Goal: Transaction & Acquisition: Purchase product/service

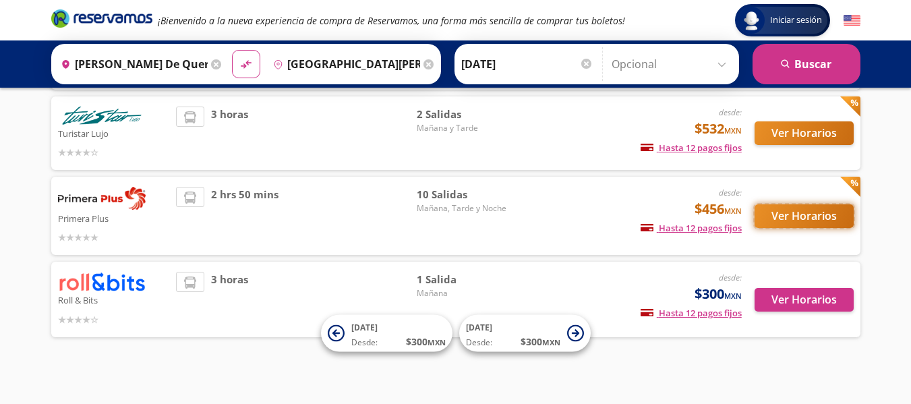
click at [795, 218] on button "Ver Horarios" at bounding box center [804, 216] width 99 height 24
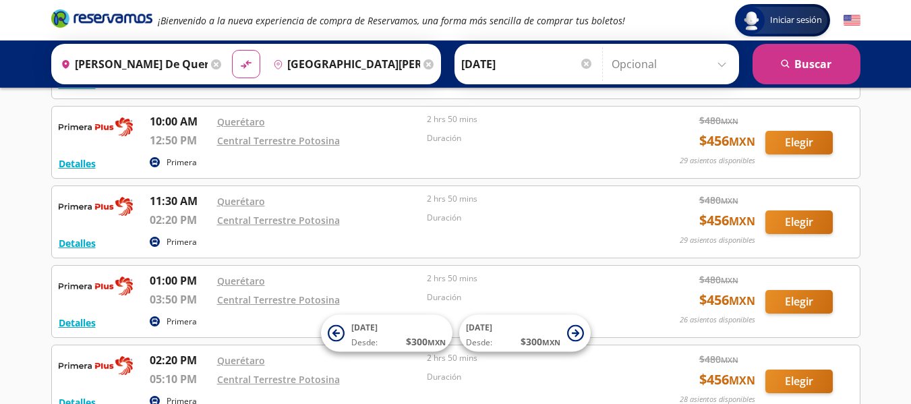
scroll to position [216, 0]
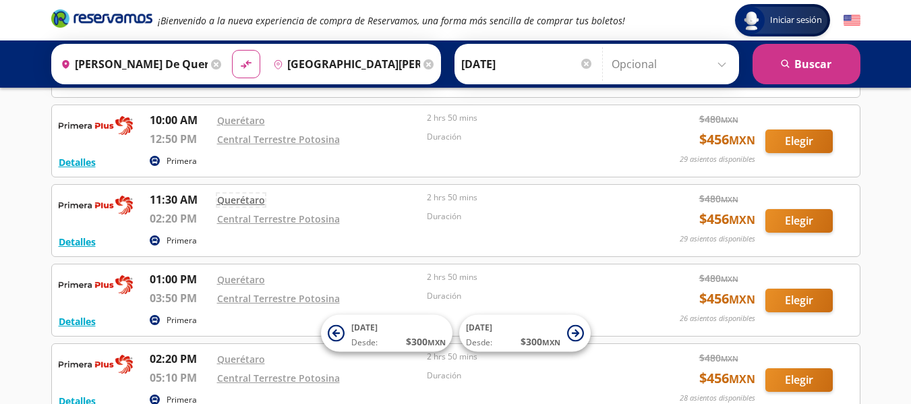
click at [241, 194] on link "Querétaro" at bounding box center [241, 200] width 48 height 13
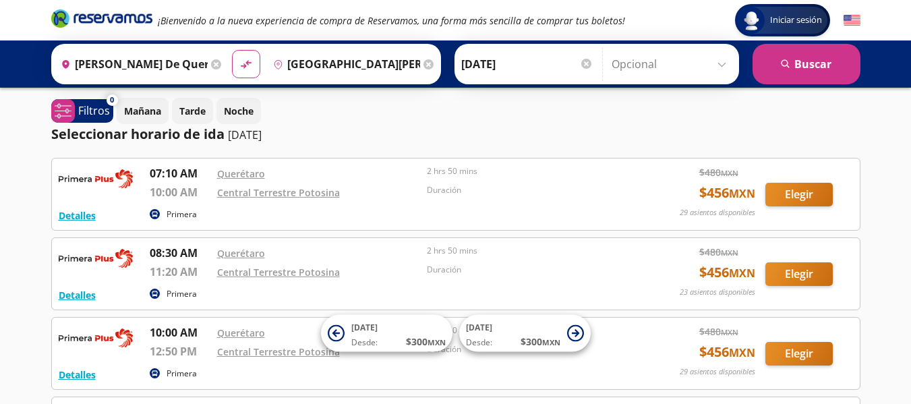
scroll to position [4, 0]
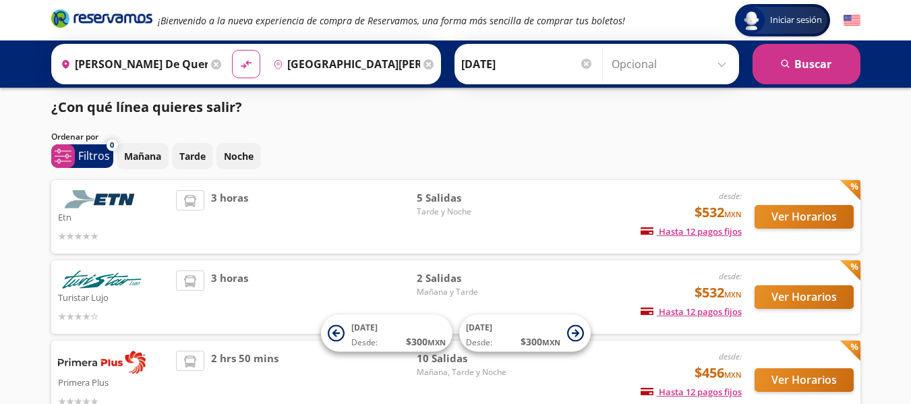
scroll to position [168, 0]
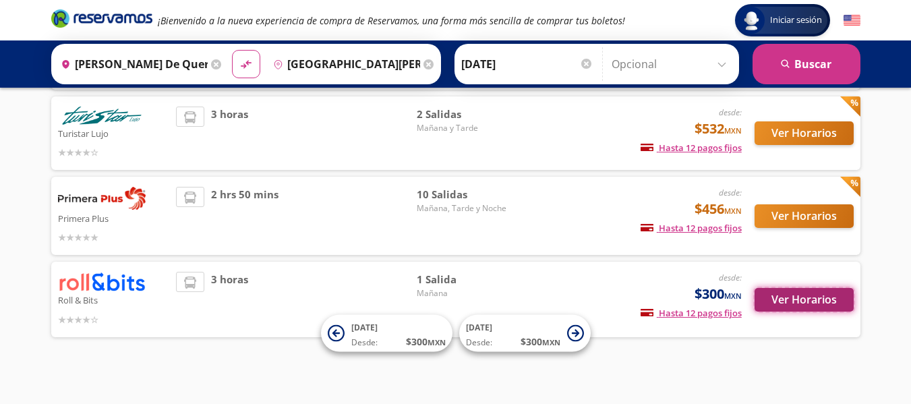
click at [781, 292] on button "Ver Horarios" at bounding box center [804, 300] width 99 height 24
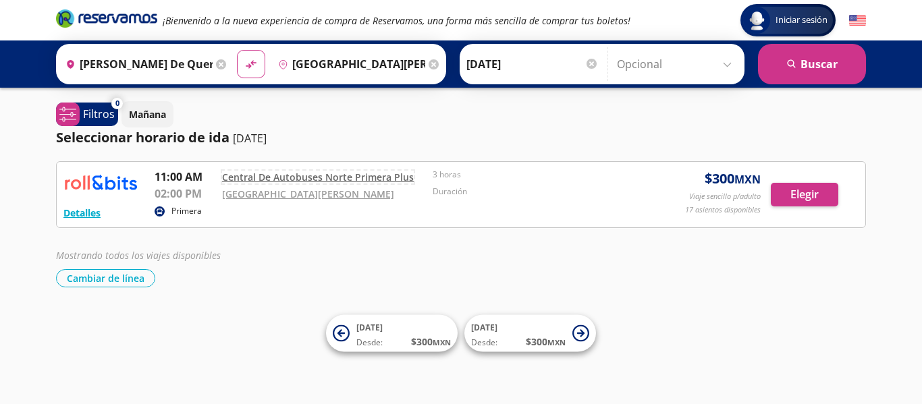
click at [345, 173] on link "Central De Autobuses Norte Primera Plus" at bounding box center [318, 177] width 192 height 13
click at [798, 200] on button "Elegir" at bounding box center [803, 195] width 67 height 24
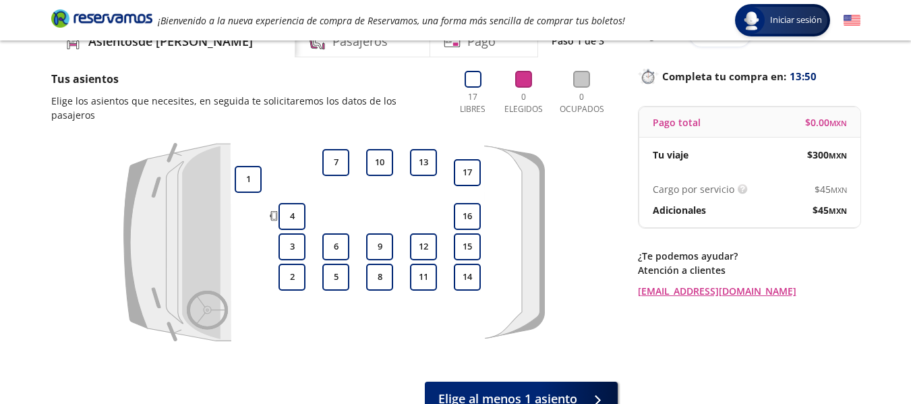
scroll to position [69, 0]
click at [378, 148] on button "10" at bounding box center [379, 161] width 27 height 27
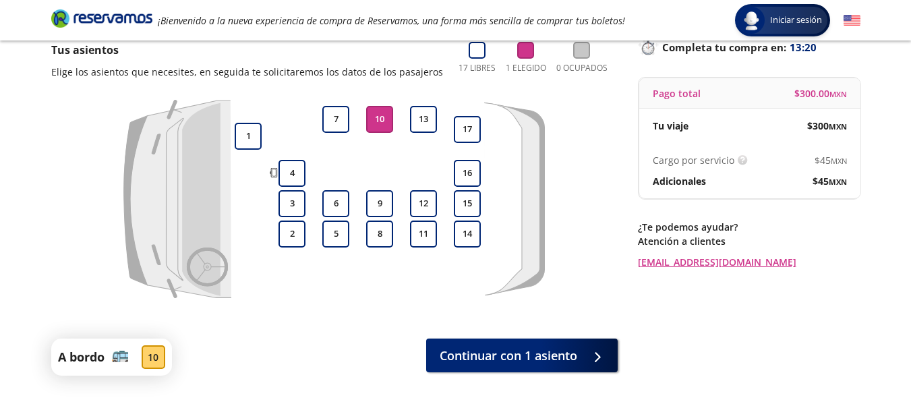
scroll to position [99, 0]
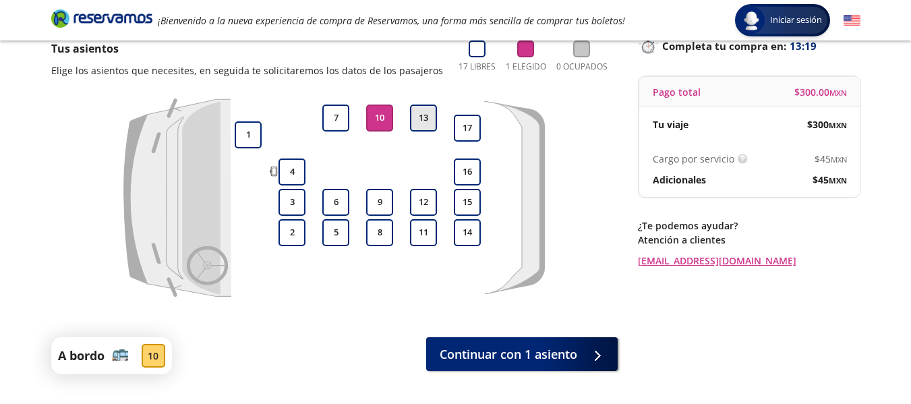
click at [422, 128] on button "13" at bounding box center [423, 118] width 27 height 27
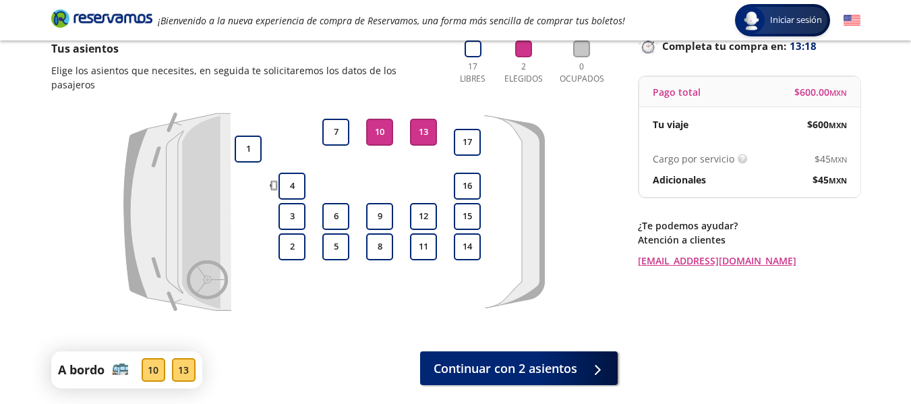
click at [376, 119] on button "10" at bounding box center [379, 132] width 27 height 27
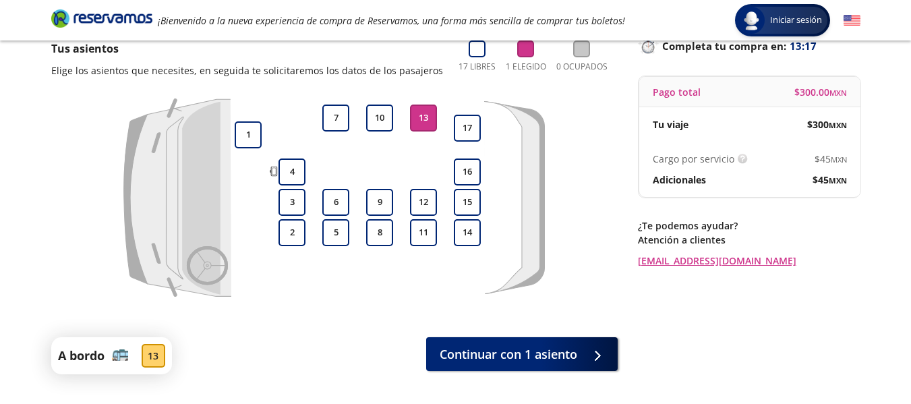
click at [423, 116] on button "13" at bounding box center [423, 118] width 27 height 27
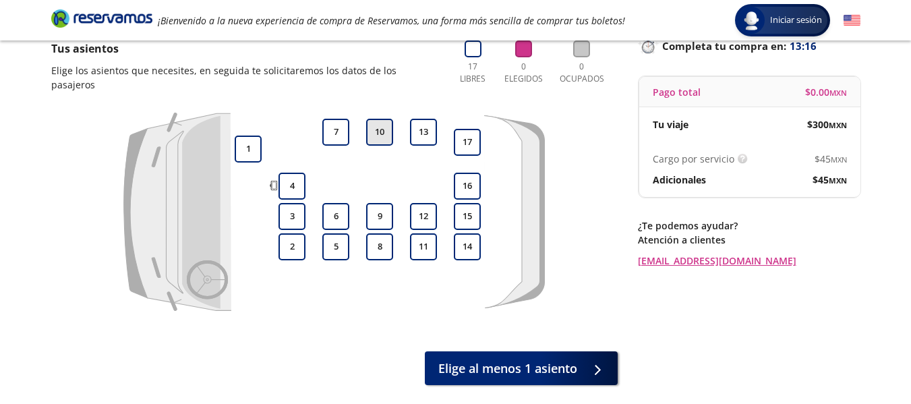
click at [391, 119] on button "10" at bounding box center [379, 132] width 27 height 27
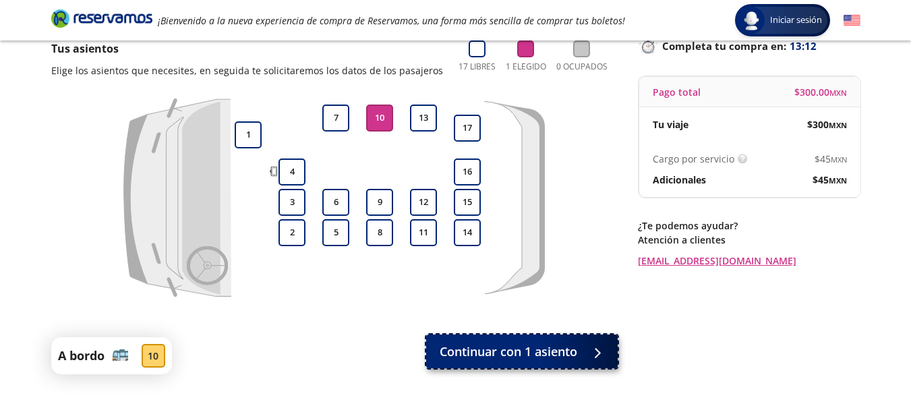
click at [474, 343] on span "Continuar con 1 asiento" at bounding box center [509, 352] width 138 height 18
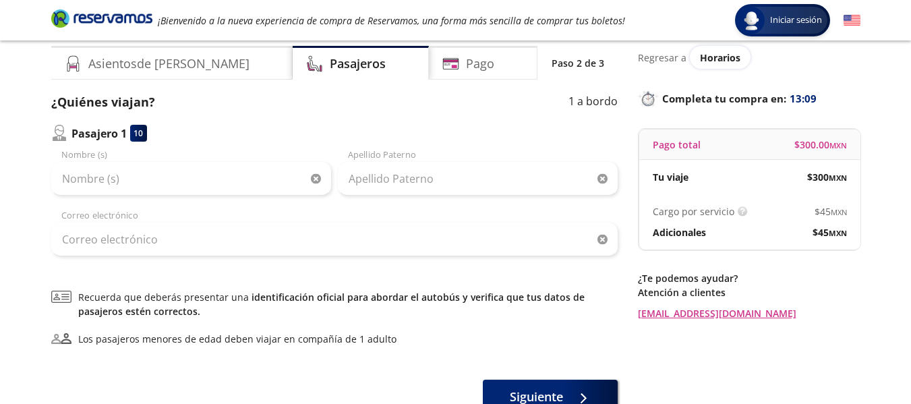
scroll to position [46, 0]
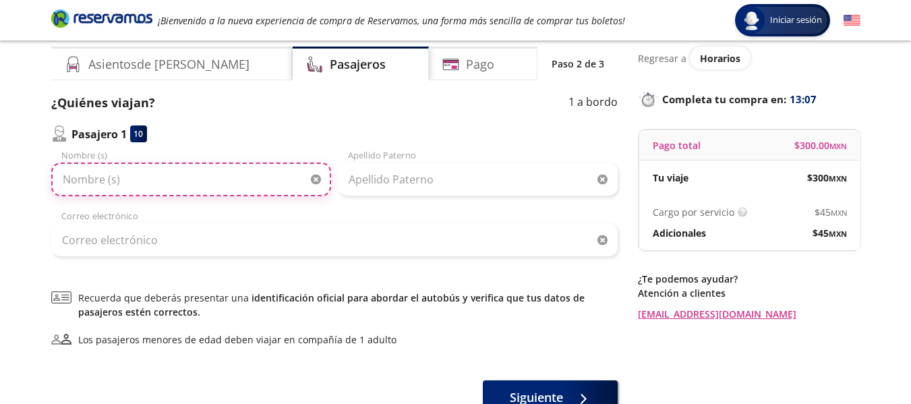
click at [178, 181] on input "Nombre (s)" at bounding box center [191, 180] width 280 height 34
type input "Amelíe"
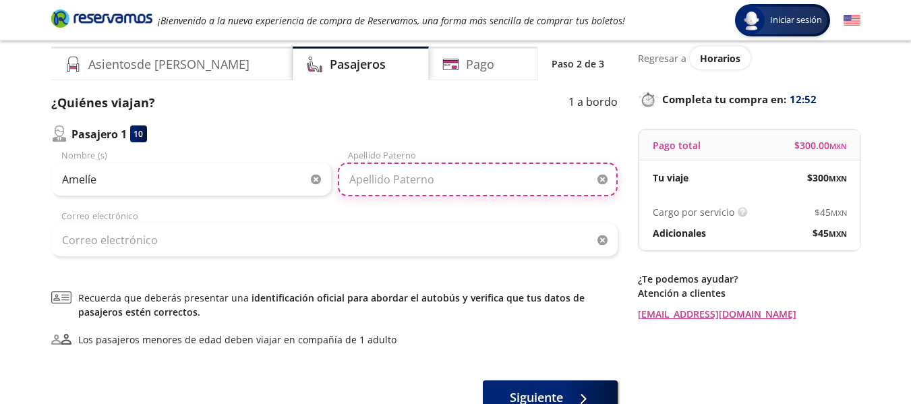
click at [403, 171] on input "Apellido Paterno" at bounding box center [478, 180] width 280 height 34
type input "[PERSON_NAME]"
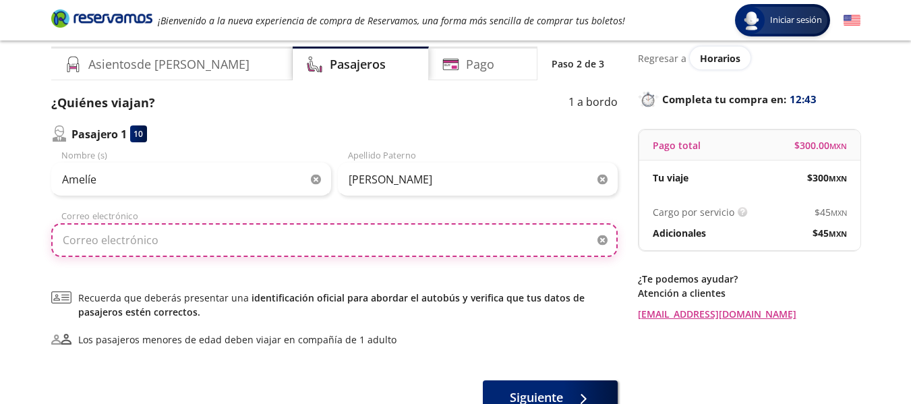
click at [228, 244] on input "Correo electrónico" at bounding box center [334, 240] width 567 height 34
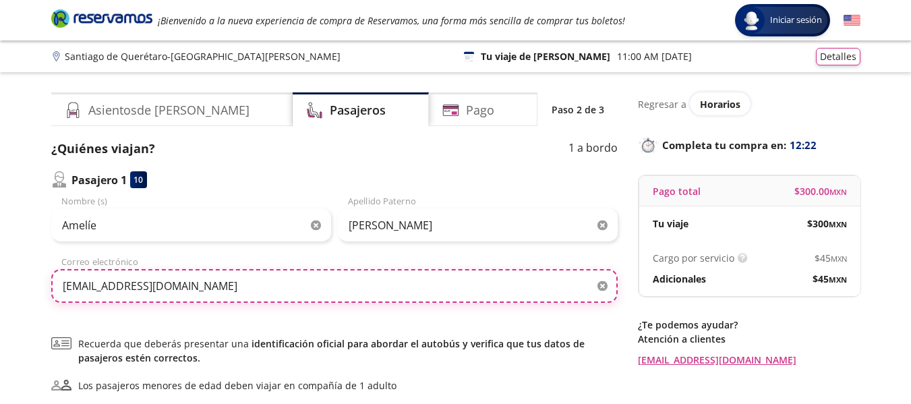
scroll to position [144, 0]
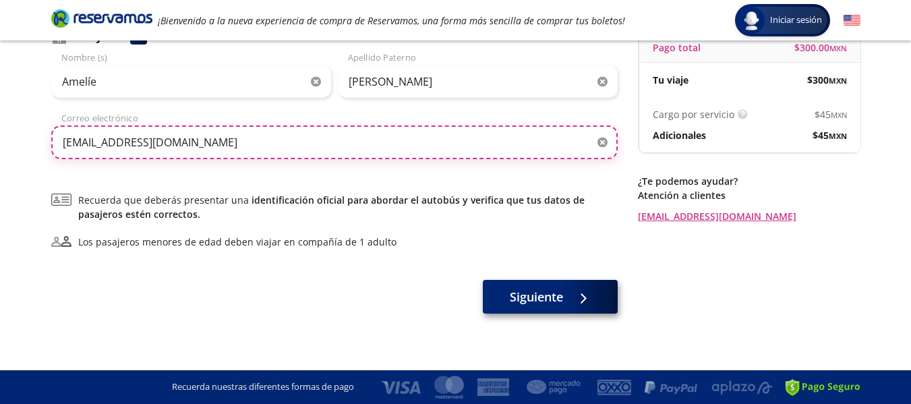
type input "[EMAIL_ADDRESS][DOMAIN_NAME]"
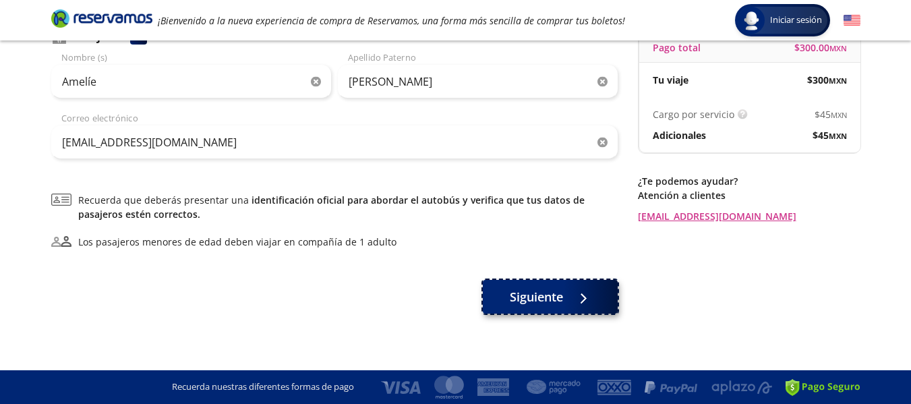
click at [538, 311] on button "Siguiente" at bounding box center [550, 297] width 135 height 34
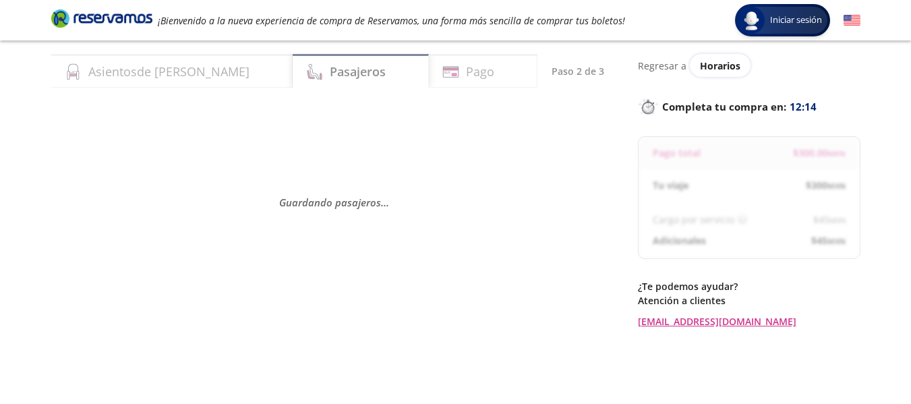
scroll to position [39, 0]
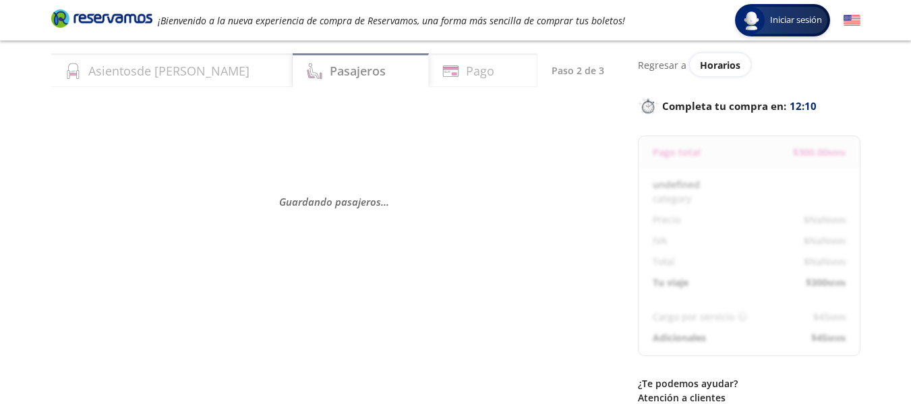
select select "MX"
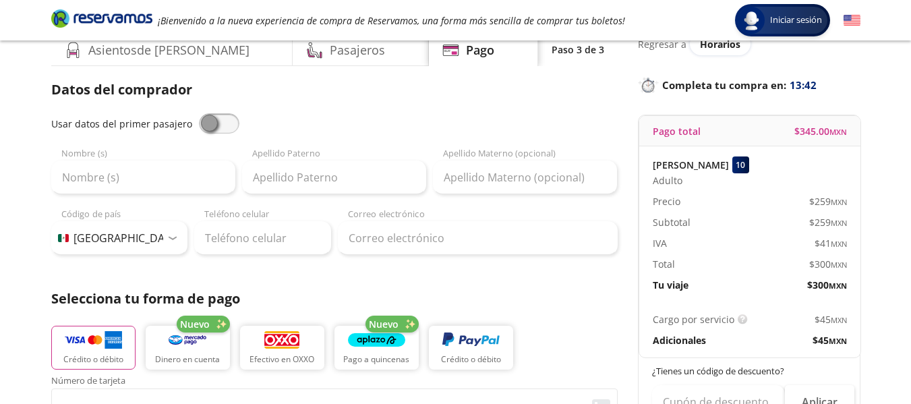
scroll to position [59, 0]
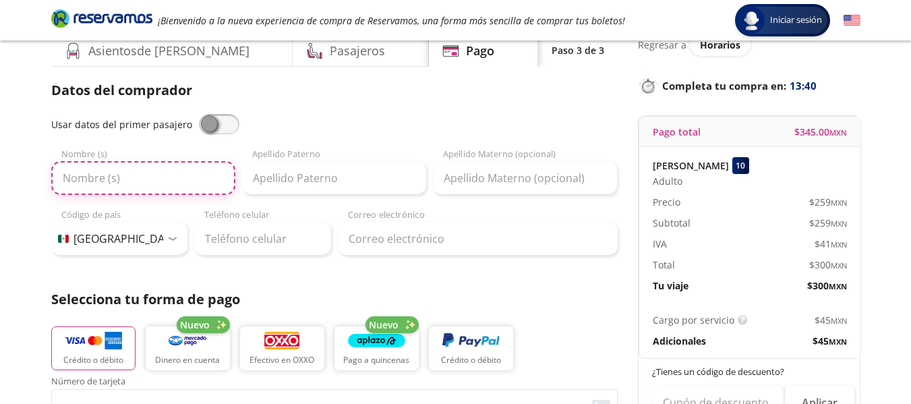
click at [169, 176] on input "Nombre (s)" at bounding box center [143, 178] width 184 height 34
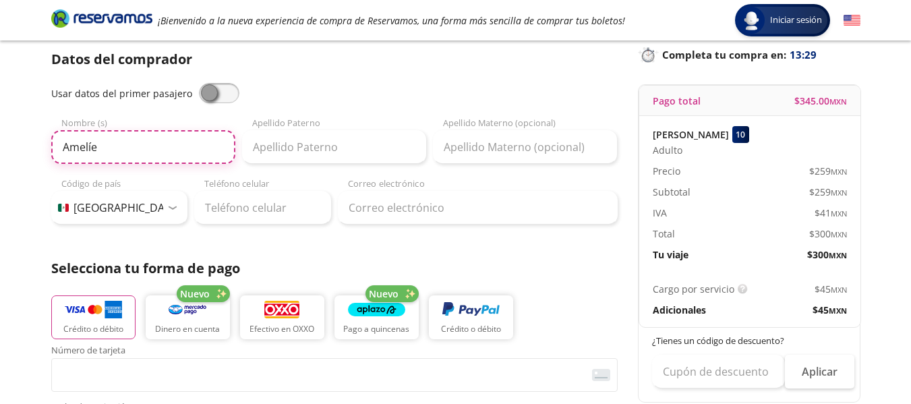
scroll to position [90, 0]
type input "Amelíe"
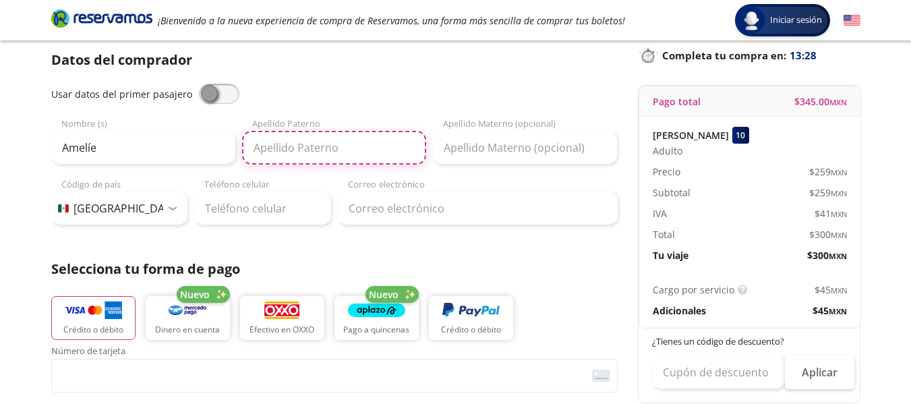
click at [295, 152] on input "Apellido Paterno" at bounding box center [334, 148] width 184 height 34
type input "[PERSON_NAME]"
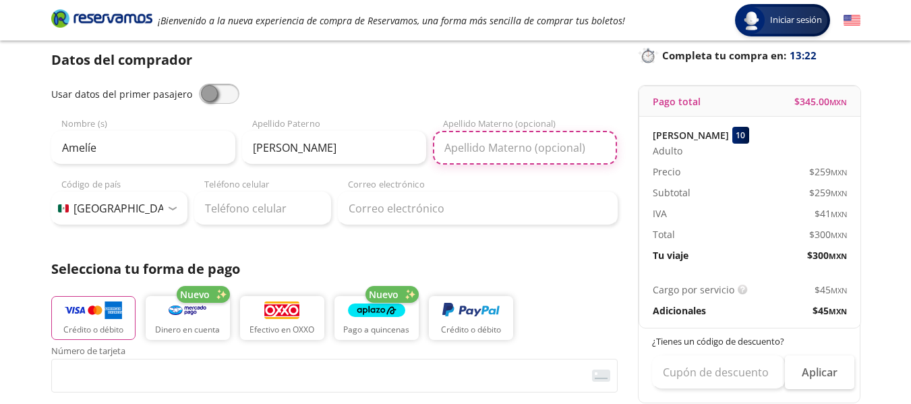
click at [461, 153] on input "Apellido Materno (opcional)" at bounding box center [525, 148] width 184 height 34
type input "[PERSON_NAME]"
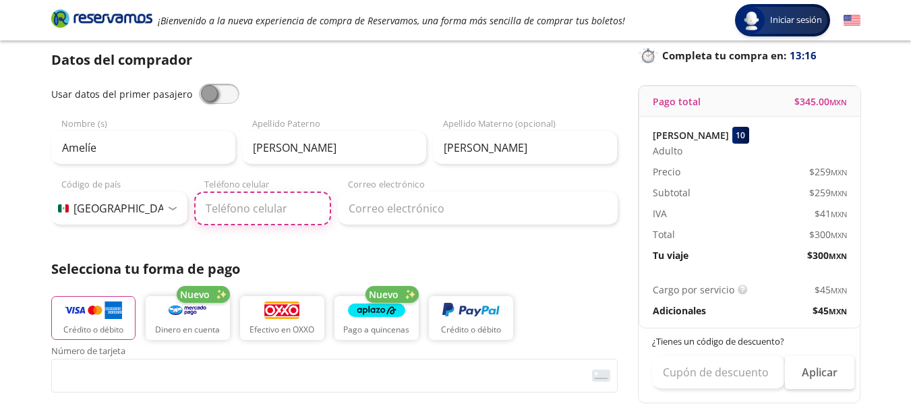
click at [283, 211] on input "Teléfono celular" at bounding box center [262, 209] width 137 height 34
type input "[PHONE_NUMBER]"
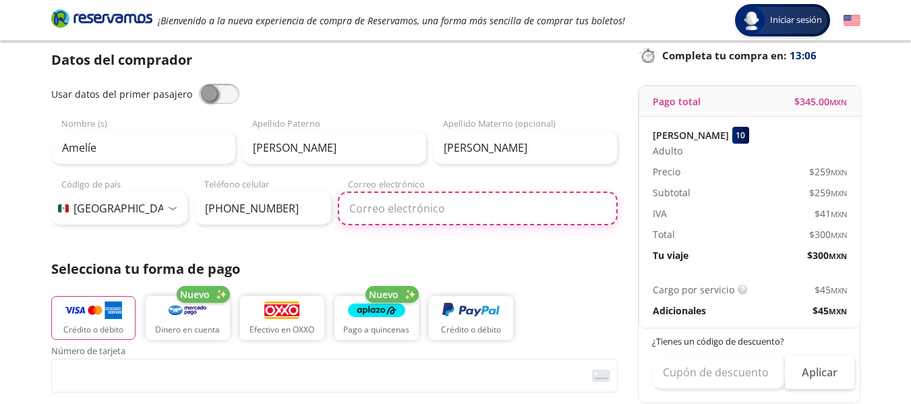
click at [375, 200] on input "Correo electrónico" at bounding box center [478, 209] width 280 height 34
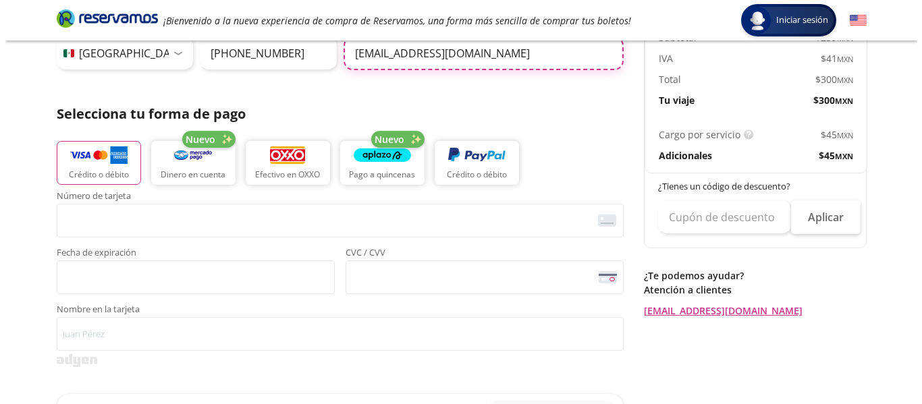
scroll to position [247, 0]
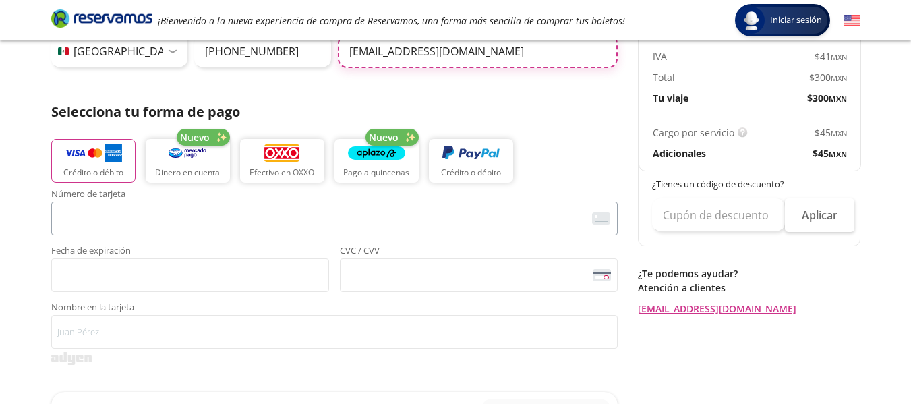
type input "[EMAIL_ADDRESS][DOMAIN_NAME]"
click at [217, 202] on span "<p>Your browser does not support iframes.</p>" at bounding box center [334, 219] width 567 height 34
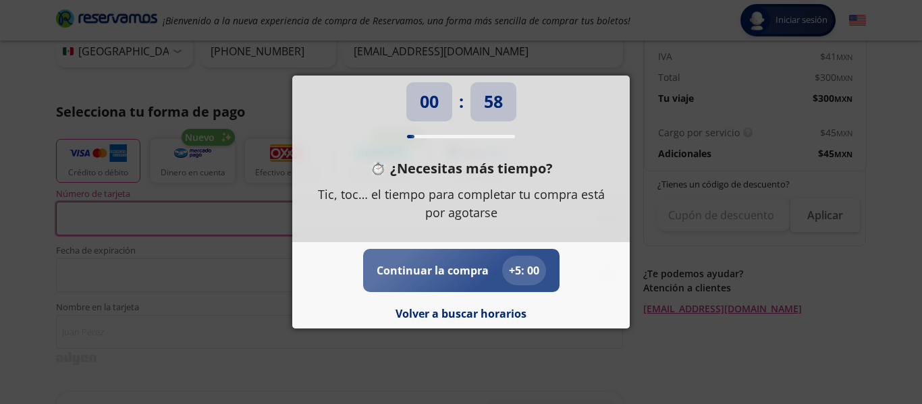
click at [418, 273] on p "Continuar la compra" at bounding box center [432, 270] width 112 height 16
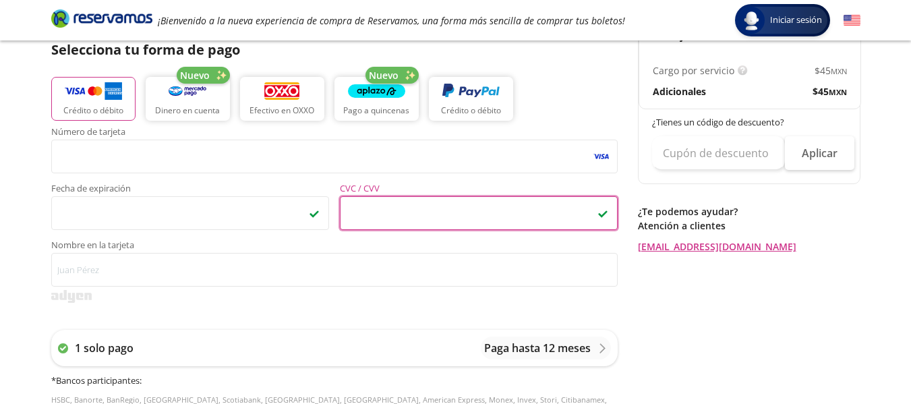
scroll to position [310, 0]
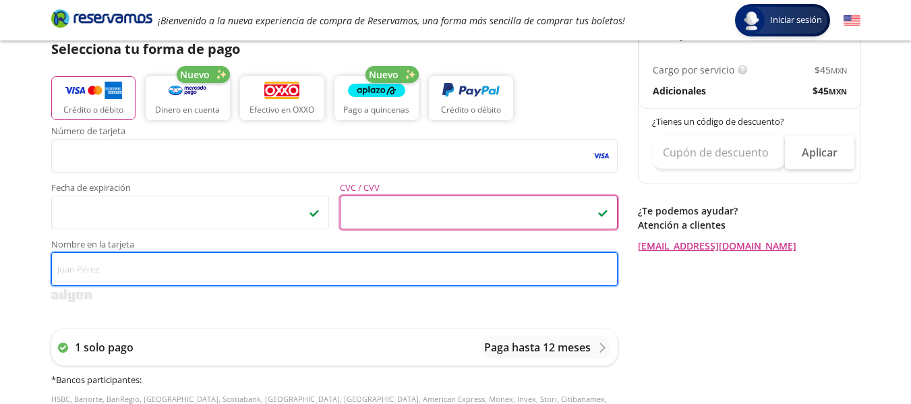
click at [168, 269] on input "Nombre en la tarjeta" at bounding box center [334, 269] width 567 height 34
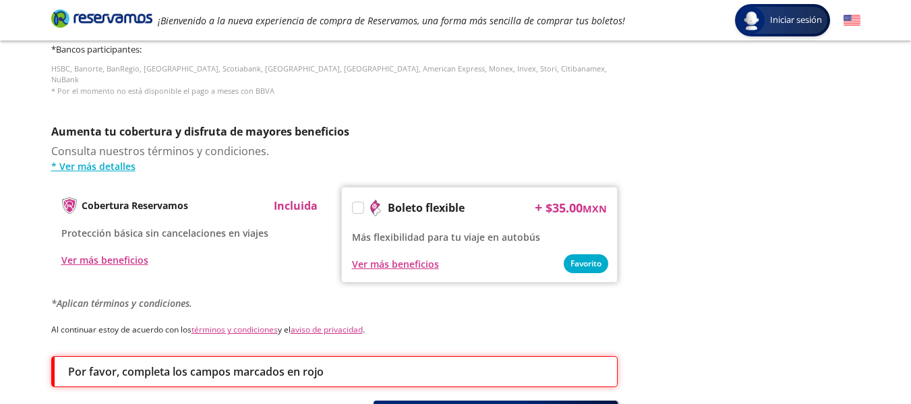
scroll to position [747, 0]
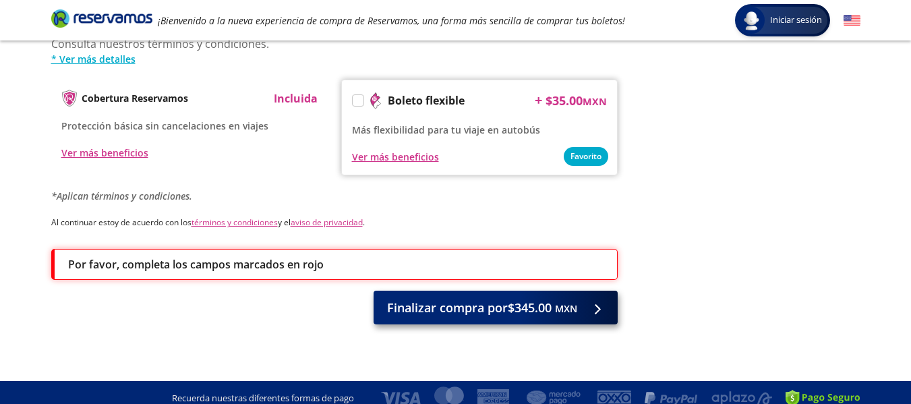
type input "[PERSON_NAME]"
click at [488, 299] on span "Finalizar compra por $345.00 MXN" at bounding box center [482, 308] width 190 height 18
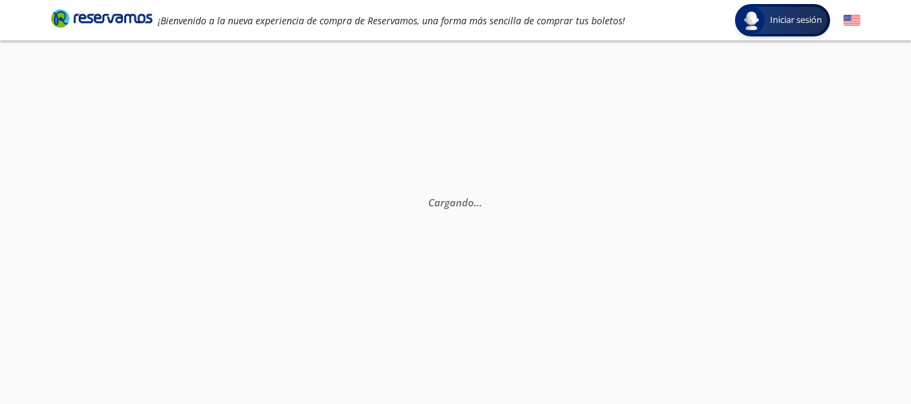
scroll to position [94, 0]
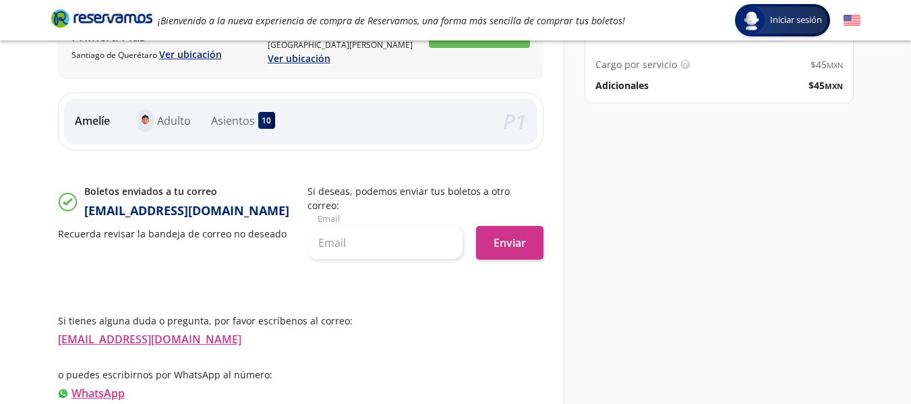
scroll to position [89, 0]
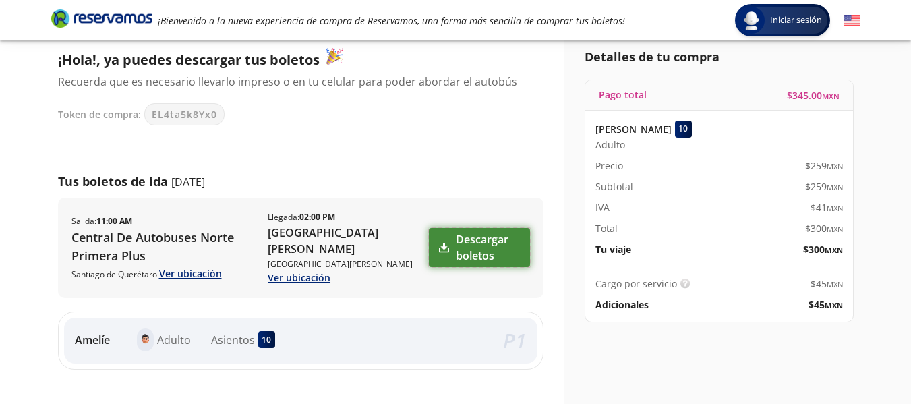
click at [459, 240] on link "Descargar boletos" at bounding box center [479, 247] width 101 height 39
